Goal: Task Accomplishment & Management: Use online tool/utility

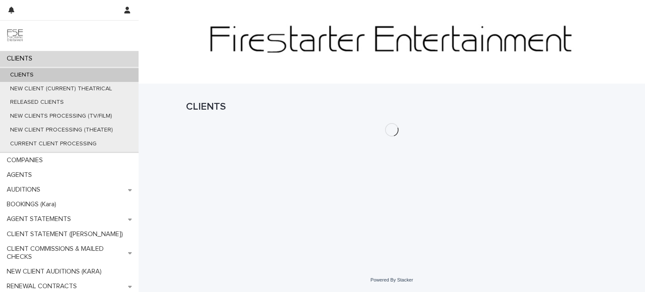
click at [61, 57] on div "CLIENTS" at bounding box center [69, 58] width 139 height 15
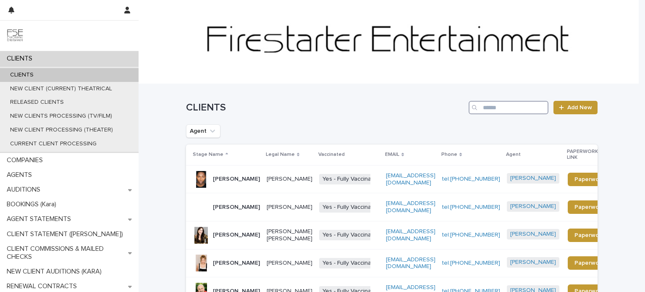
click at [509, 104] on input "Search" at bounding box center [509, 107] width 80 height 13
type input "******"
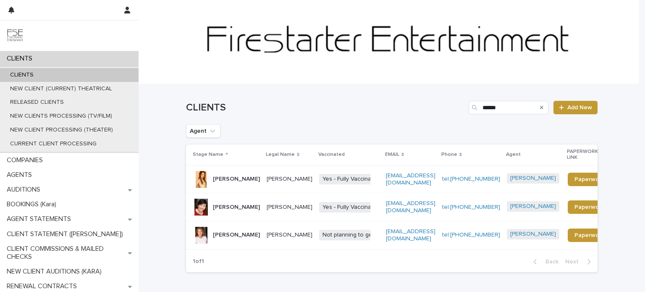
click at [249, 183] on p "[PERSON_NAME]" at bounding box center [236, 179] width 47 height 7
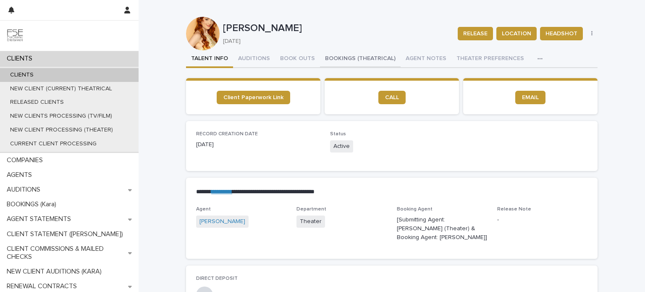
click at [337, 58] on button "BOOKINGS (THEATRICAL)" at bounding box center [360, 59] width 81 height 18
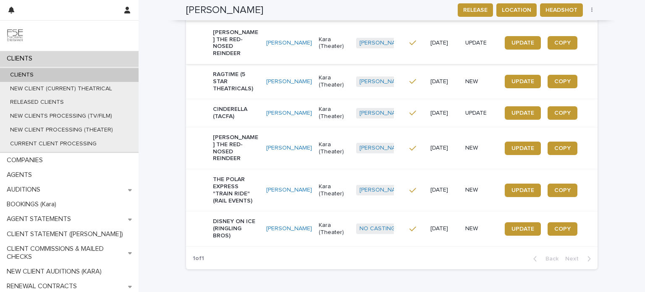
scroll to position [168, 0]
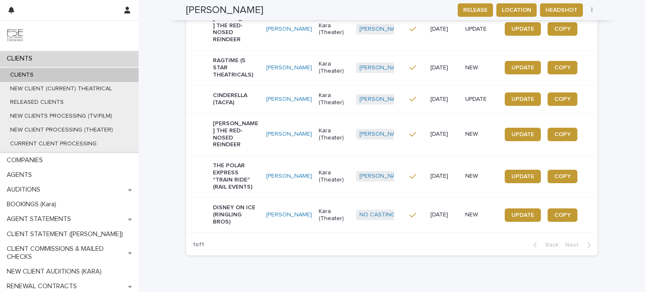
click at [286, 173] on td "[PERSON_NAME]" at bounding box center [289, 176] width 52 height 42
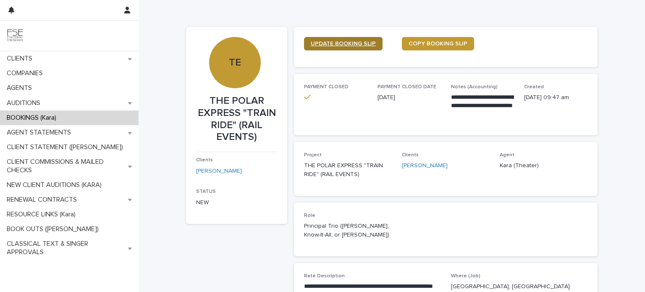
click at [346, 43] on span "UPDATE BOOKING SLIP" at bounding box center [343, 44] width 65 height 6
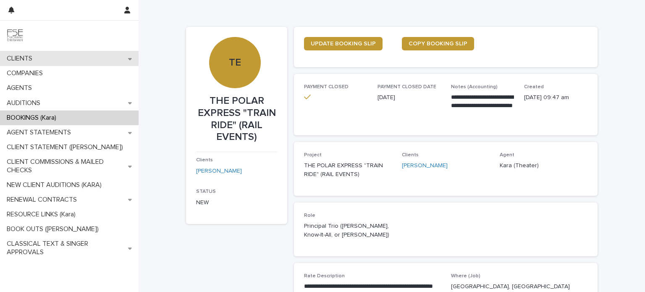
click at [63, 57] on div "CLIENTS" at bounding box center [69, 58] width 139 height 15
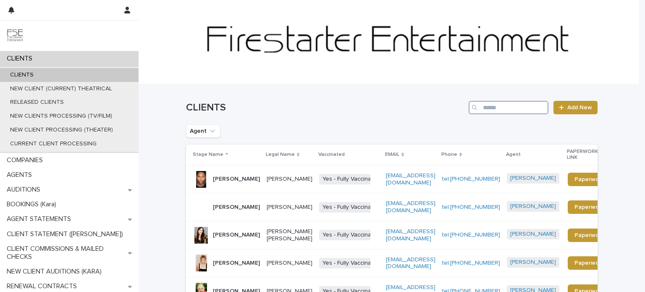
click at [510, 107] on input "Search" at bounding box center [509, 107] width 80 height 13
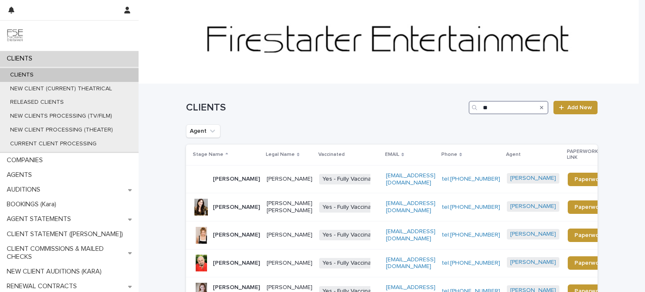
type input "*"
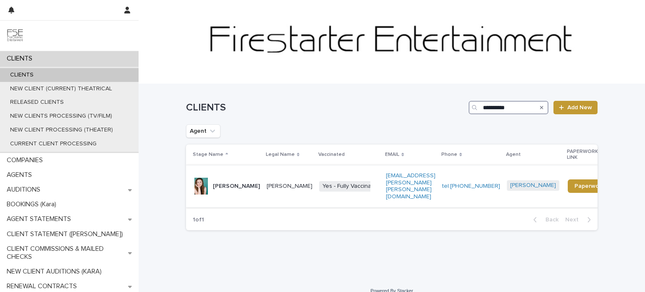
type input "**********"
click at [271, 181] on td "[PERSON_NAME]" at bounding box center [289, 186] width 52 height 42
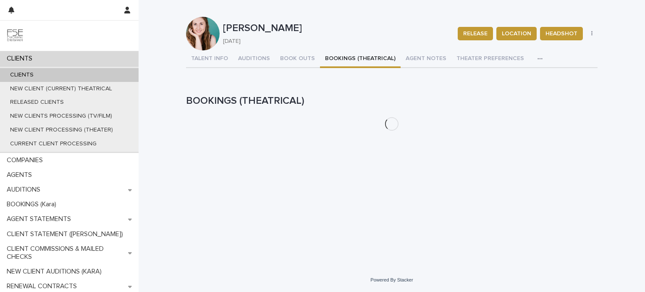
click at [347, 57] on button "BOOKINGS (THEATRICAL)" at bounding box center [360, 59] width 81 height 18
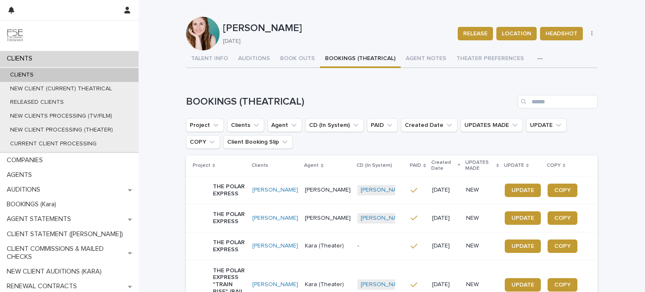
click at [246, 190] on p "THE POLAR EXPRESS" at bounding box center [229, 190] width 33 height 14
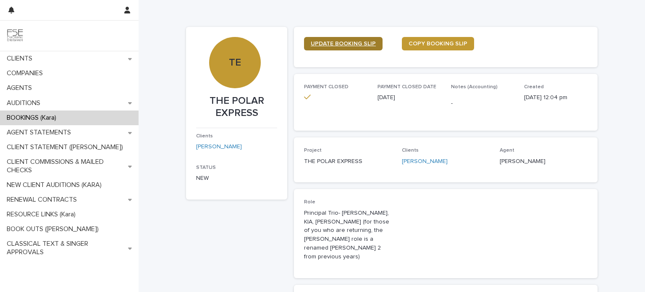
click at [331, 42] on span "UPDATE BOOKING SLIP" at bounding box center [343, 44] width 65 height 6
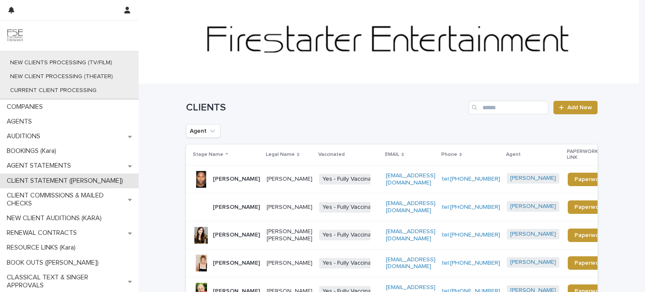
scroll to position [54, 0]
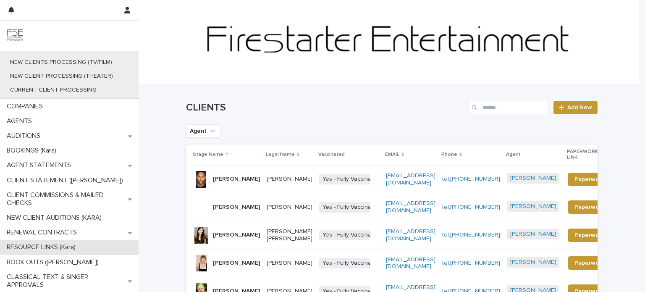
click at [67, 247] on p "RESOURCE LINKS (Kara)" at bounding box center [42, 247] width 79 height 8
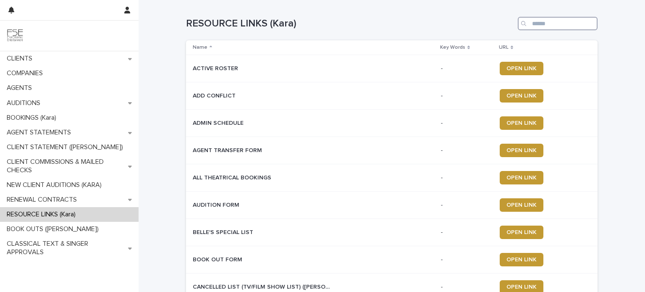
click at [541, 26] on input "Search" at bounding box center [558, 23] width 80 height 13
type input "******"
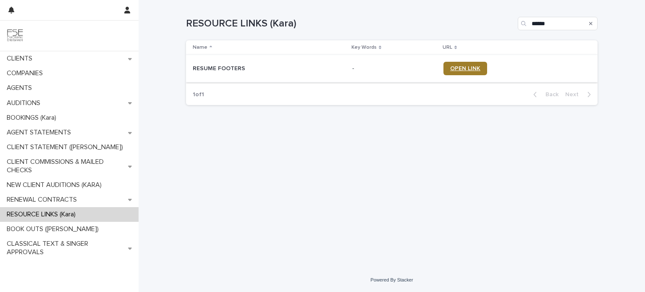
click at [465, 69] on span "OPEN LINK" at bounding box center [465, 69] width 30 height 6
